Goal: Check status: Check status

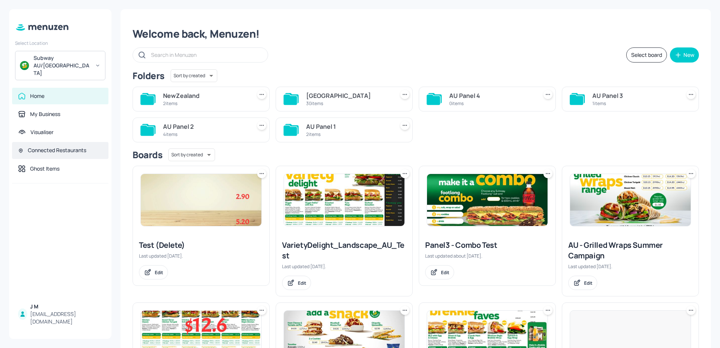
click at [43, 146] on div "Connected Restaurants" at bounding box center [57, 150] width 58 height 8
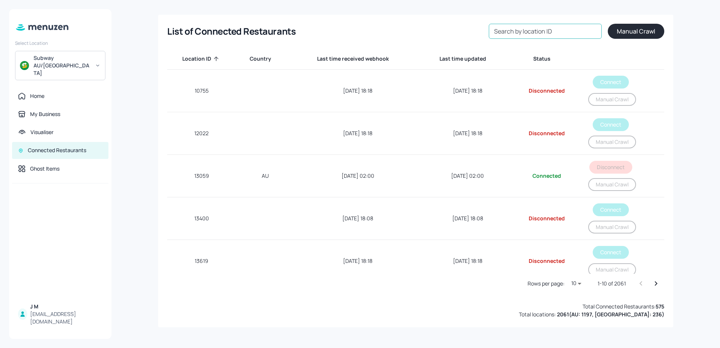
click at [547, 34] on input "Search by location ID" at bounding box center [545, 31] width 113 height 15
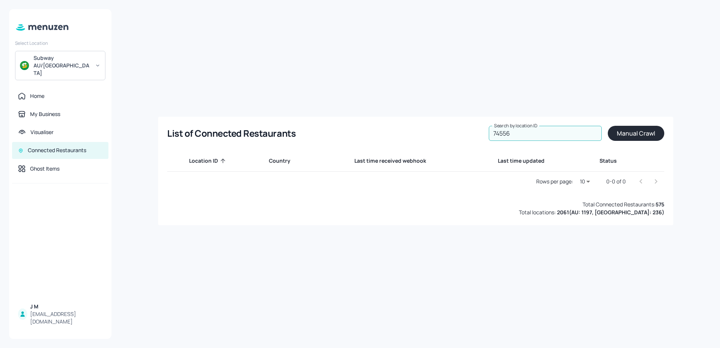
click at [506, 133] on input "74556" at bounding box center [545, 133] width 113 height 15
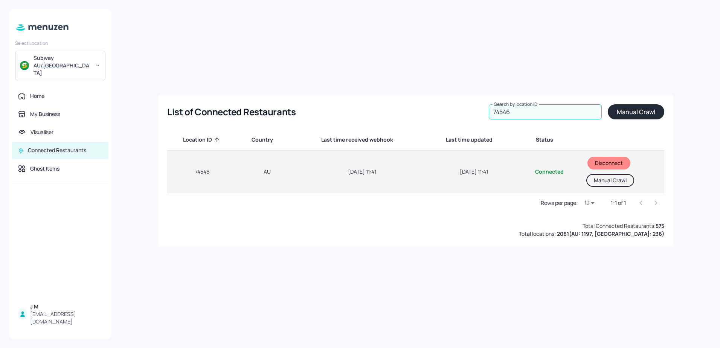
type input "74546"
click at [608, 180] on button "Manual Crawl" at bounding box center [610, 180] width 48 height 13
